Goal: Transaction & Acquisition: Subscribe to service/newsletter

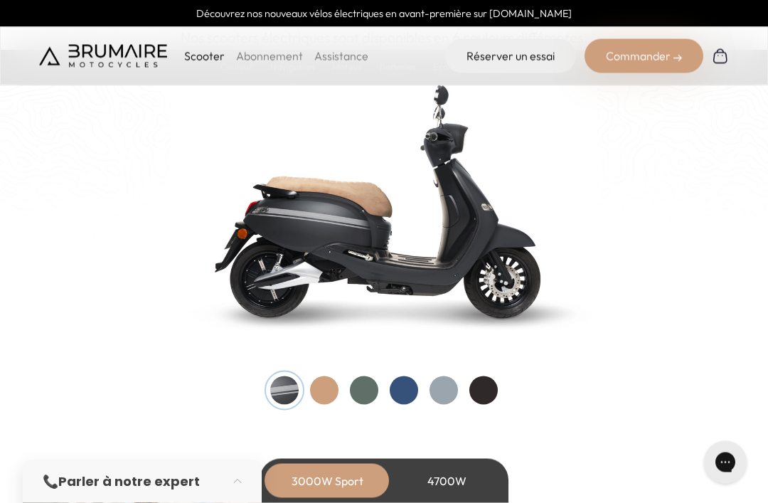
scroll to position [1487, 0]
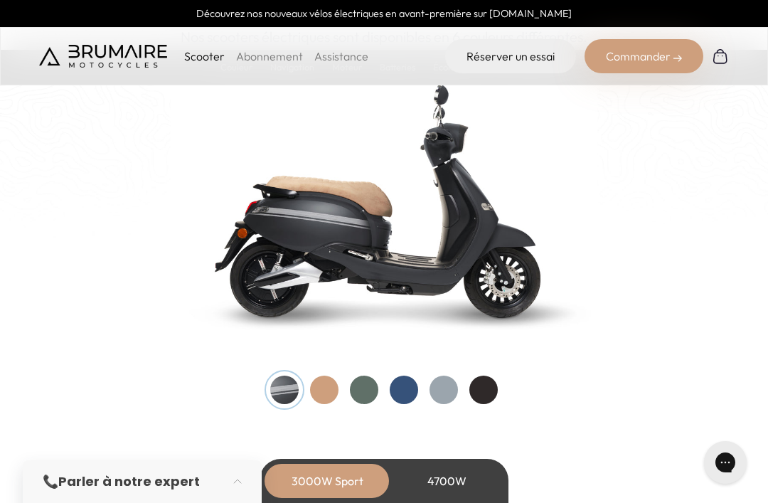
click at [323, 387] on div at bounding box center [324, 389] width 28 height 28
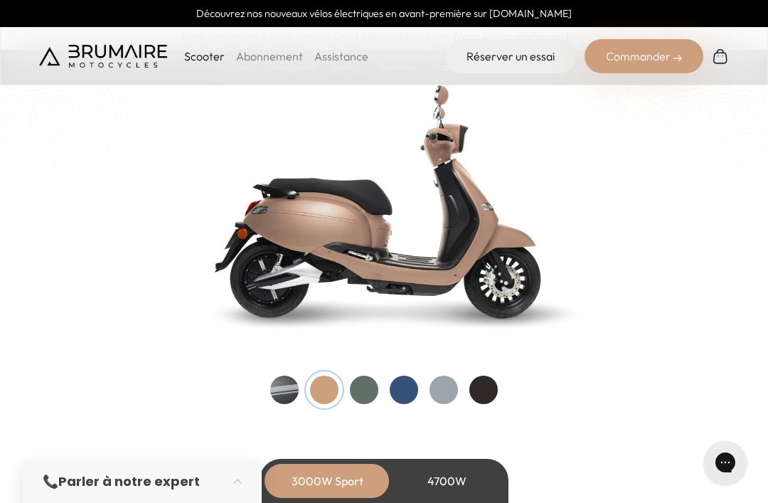
click at [362, 387] on div at bounding box center [364, 389] width 28 height 28
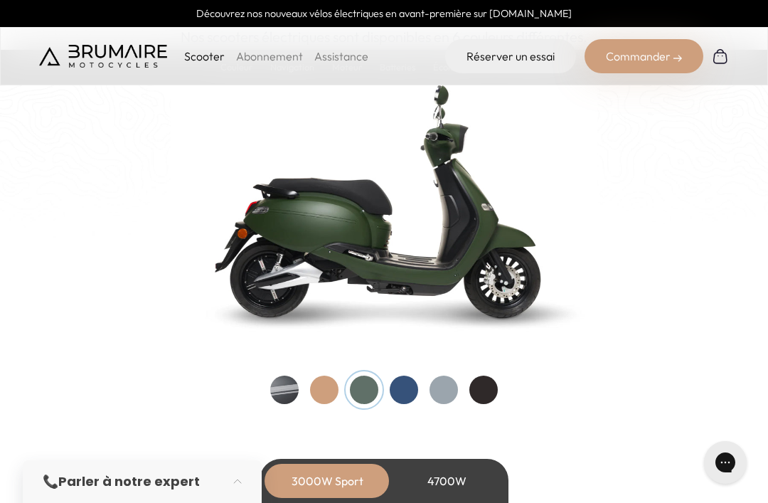
click at [404, 393] on div at bounding box center [404, 389] width 28 height 28
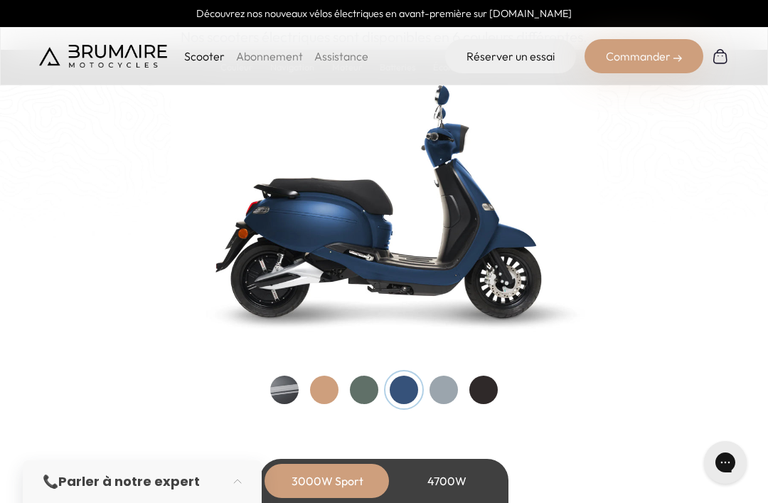
click at [437, 384] on div at bounding box center [443, 389] width 28 height 28
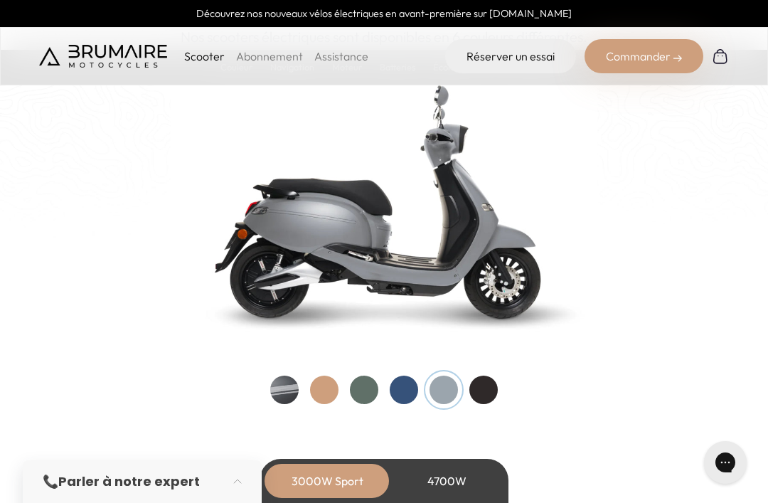
click at [458, 381] on div at bounding box center [443, 389] width 28 height 28
click at [486, 389] on div at bounding box center [483, 389] width 28 height 28
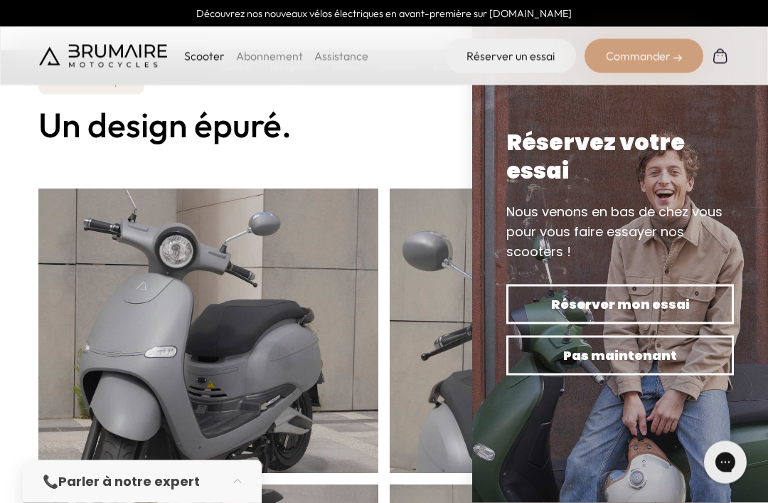
scroll to position [468, 0]
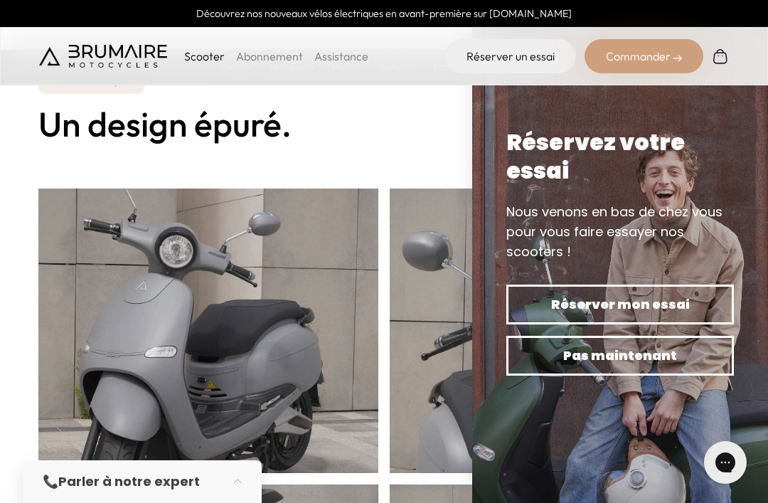
click at [284, 56] on link "Abonnement" at bounding box center [269, 56] width 67 height 14
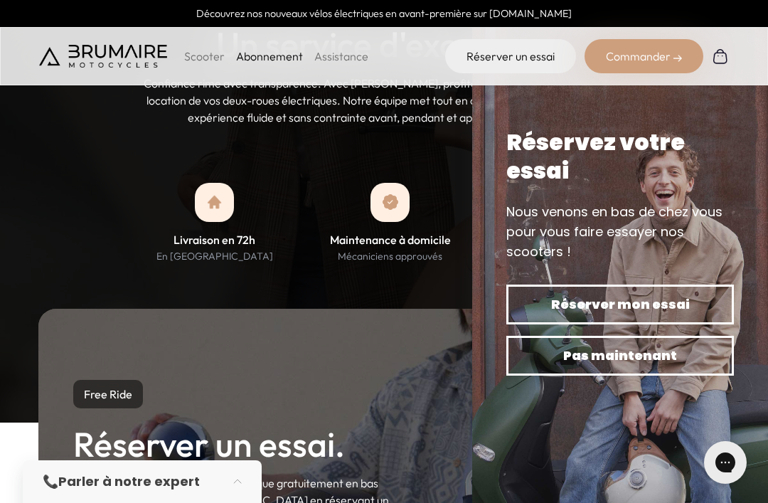
scroll to position [1167, 0]
